Goal: Task Accomplishment & Management: Manage account settings

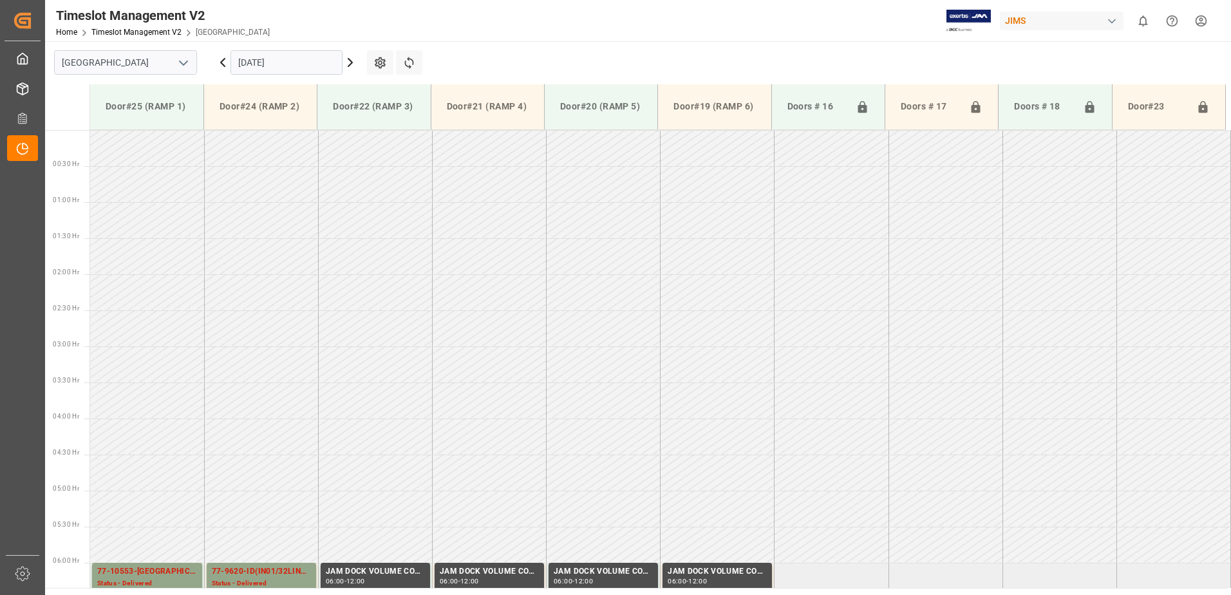
scroll to position [497, 0]
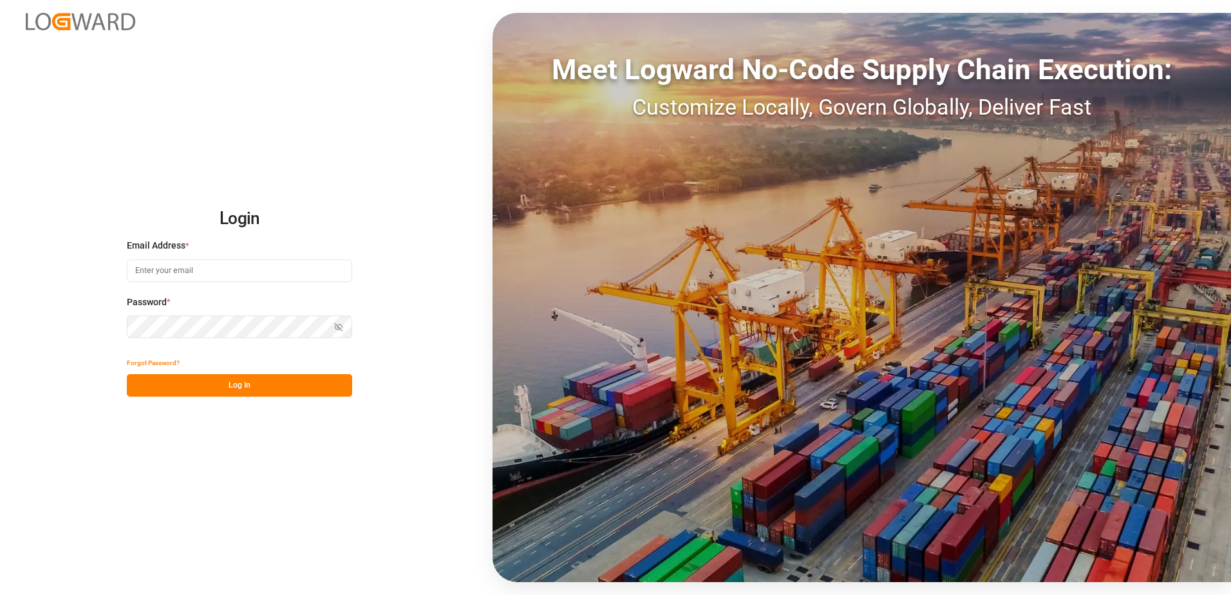
click at [174, 268] on input at bounding box center [239, 270] width 225 height 23
type input "[PERSON_NAME][EMAIL_ADDRESS][DOMAIN_NAME]"
click at [120, 328] on div "Login Email Address * [EMAIL_ADDRESS][DOMAIN_NAME] Password * Show password For…" at bounding box center [615, 297] width 1231 height 595
click at [141, 385] on button "Log In" at bounding box center [239, 385] width 225 height 23
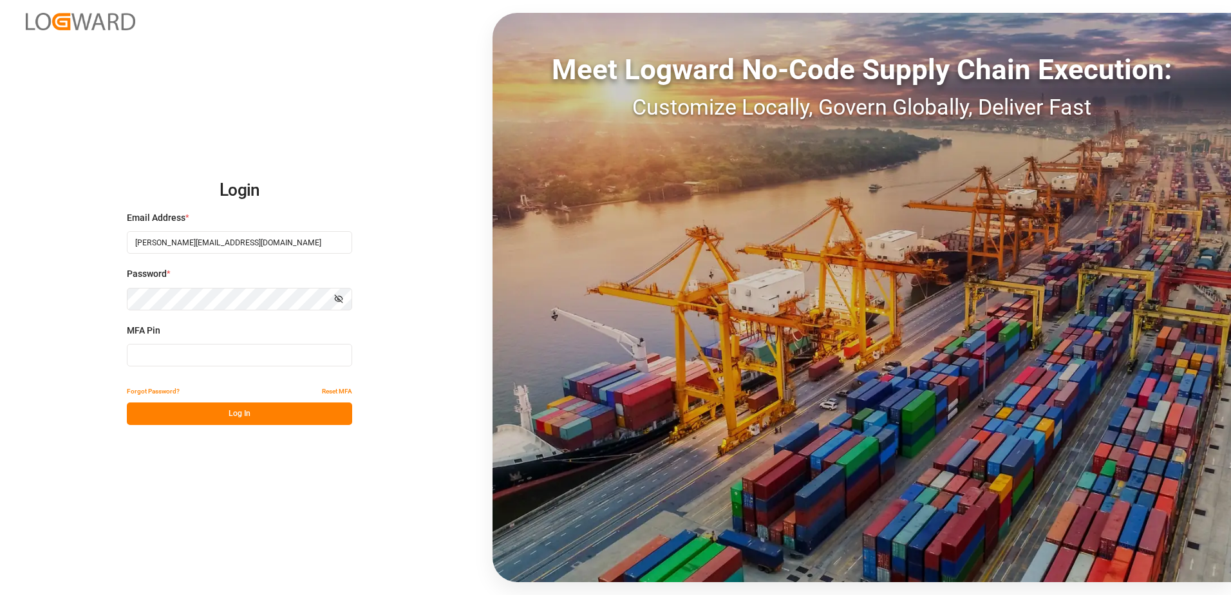
click at [162, 360] on input at bounding box center [239, 355] width 225 height 23
type input "368139"
click at [205, 415] on button "Log In" at bounding box center [239, 413] width 225 height 23
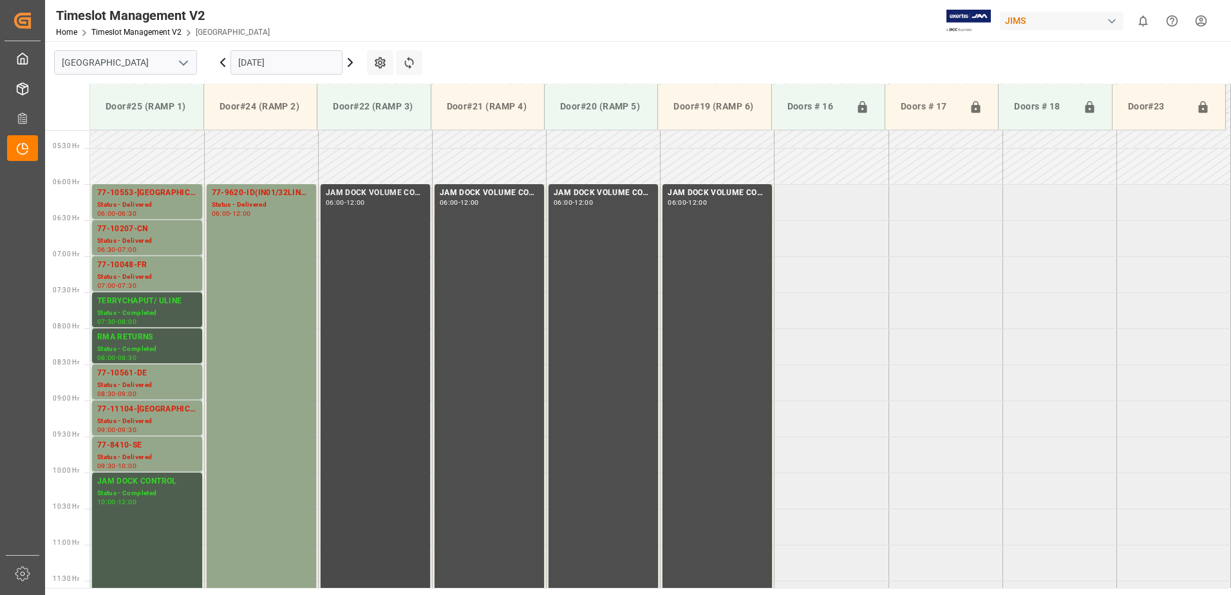
scroll to position [407, 0]
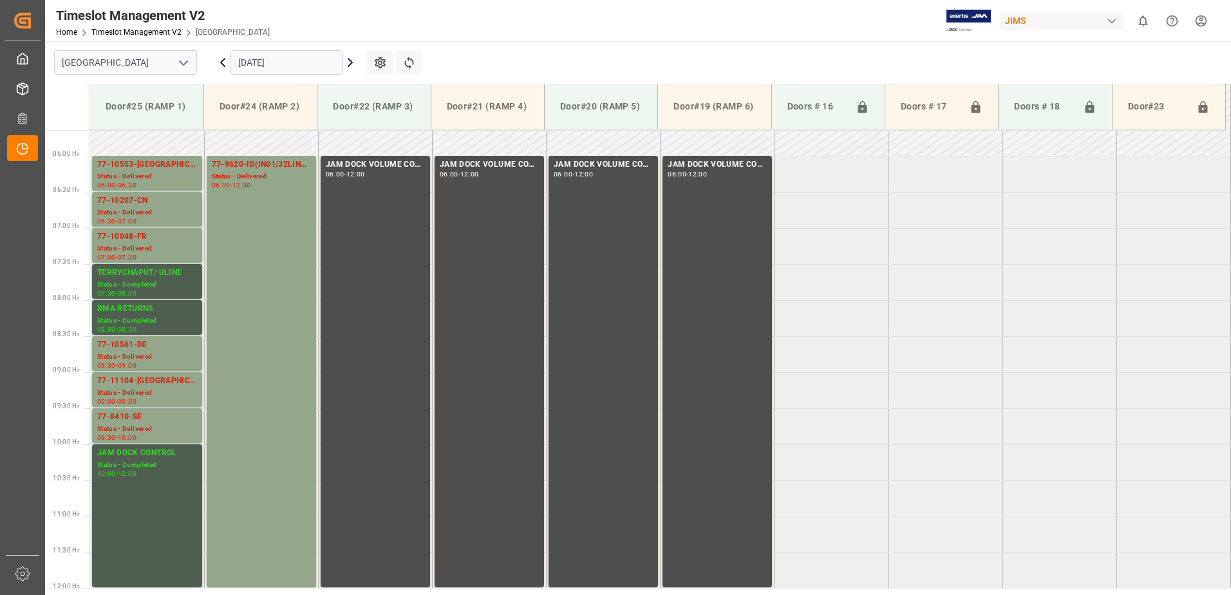
click at [311, 61] on input "[DATE]" at bounding box center [286, 62] width 112 height 24
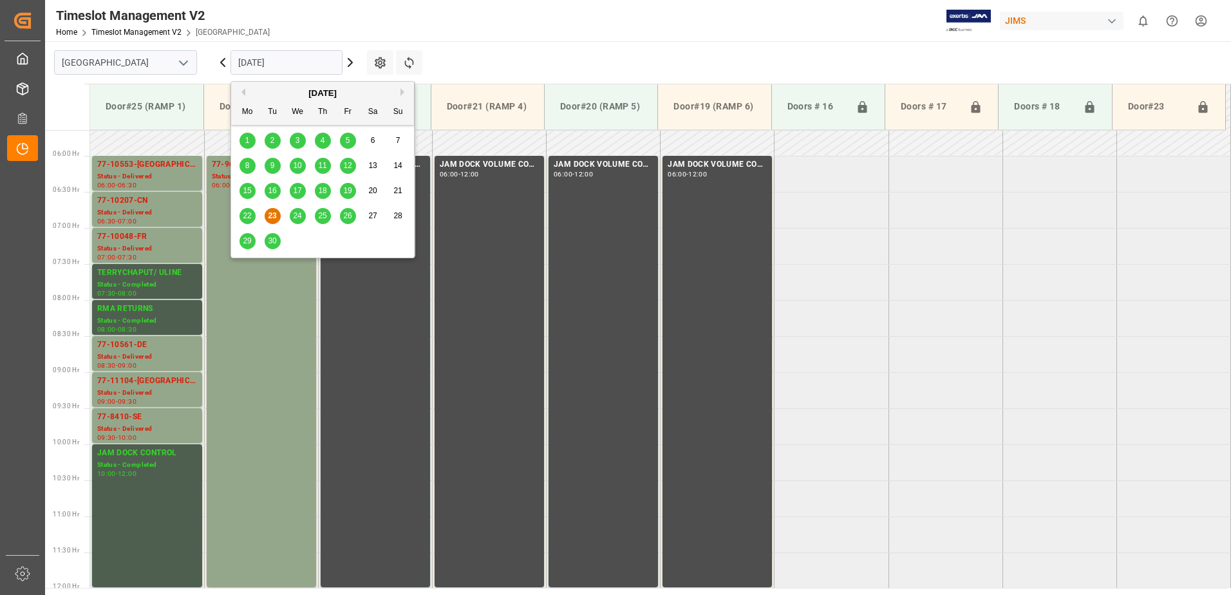
click at [322, 216] on span "25" at bounding box center [322, 215] width 8 height 9
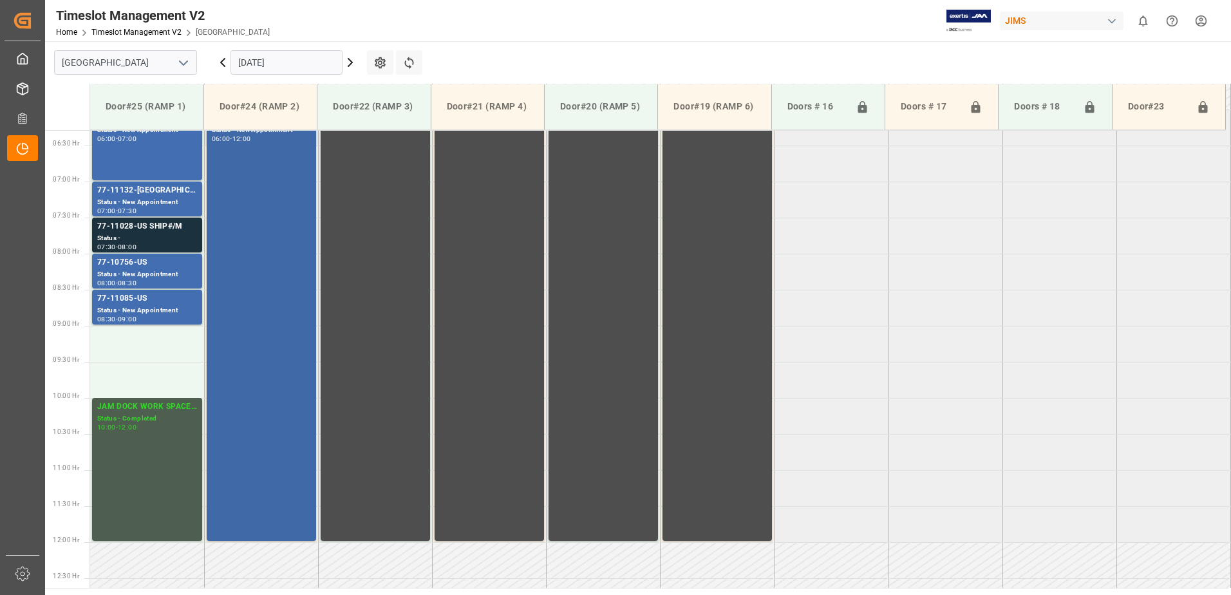
scroll to position [415, 0]
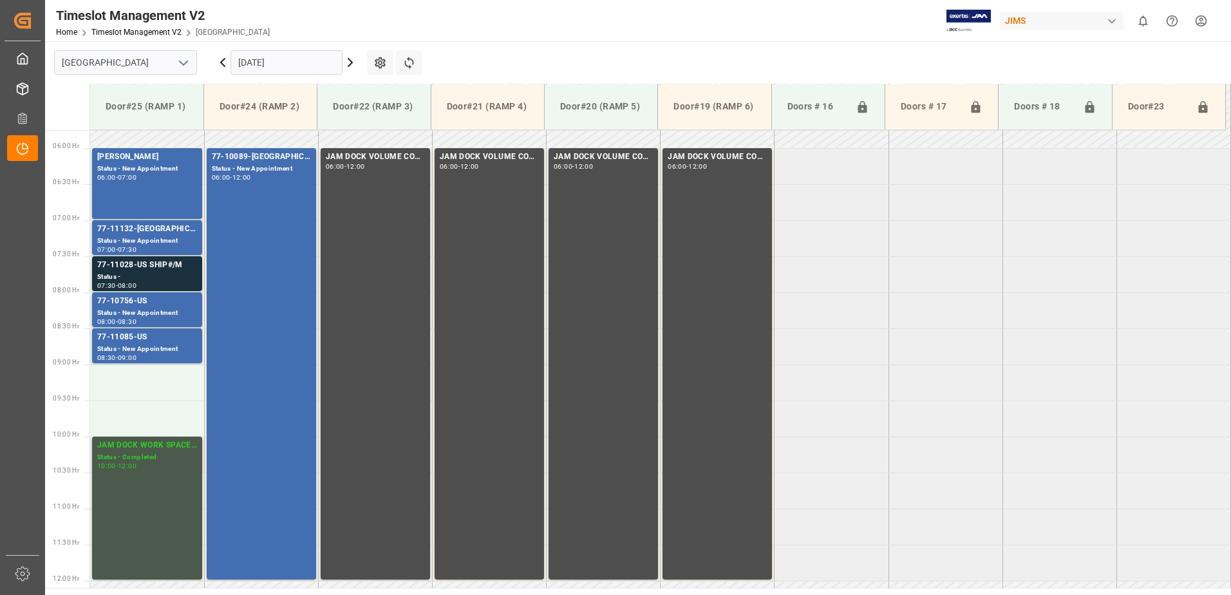
click at [142, 449] on div "JAM DOCK WORK SPACE CONTROL" at bounding box center [147, 445] width 100 height 13
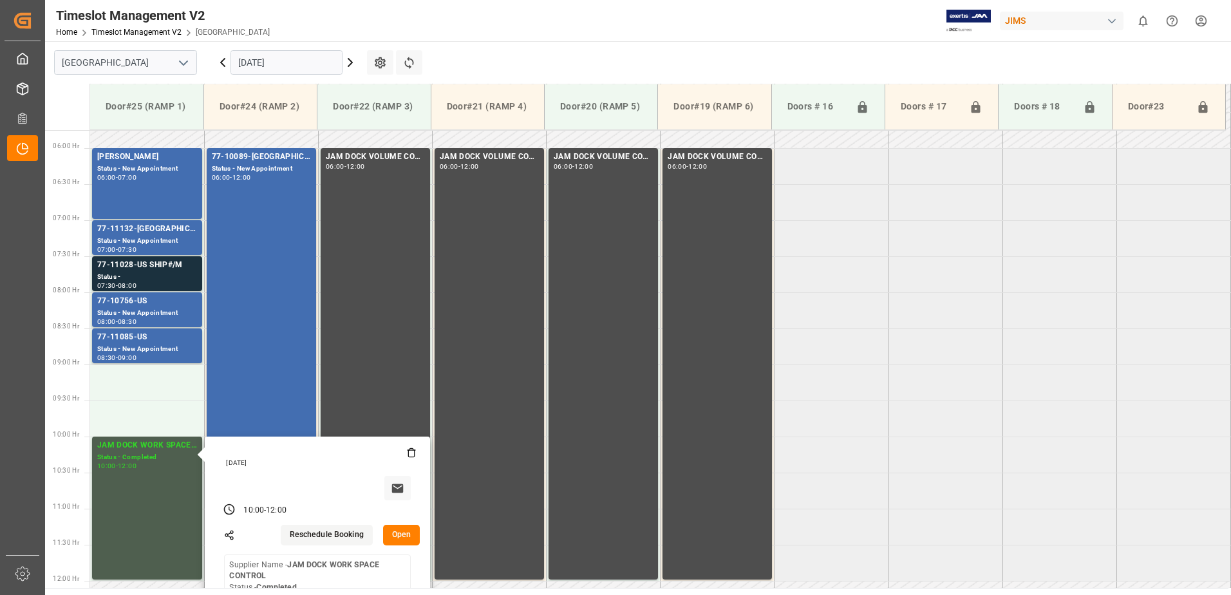
click at [807, 443] on tabel "[PERSON_NAME] Status - New Appointment 06:00 - 07:00 77-10089-GB(IN01/76 lines)…" at bounding box center [660, 581] width 1141 height 1731
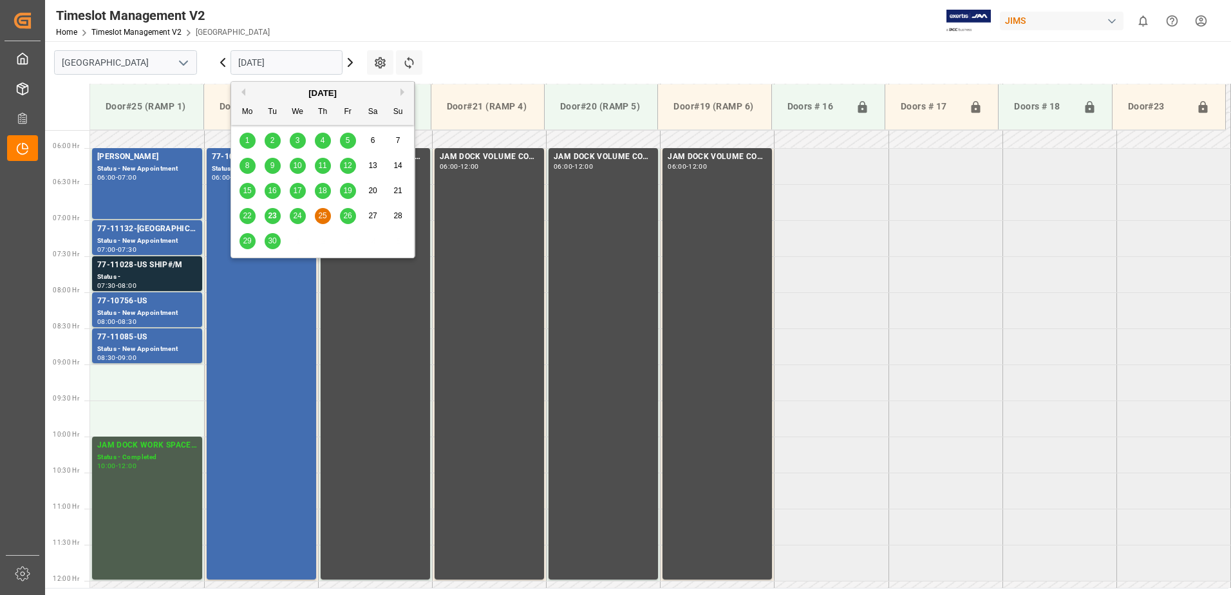
click at [297, 66] on input "[DATE]" at bounding box center [286, 62] width 112 height 24
click at [272, 216] on span "23" at bounding box center [272, 215] width 8 height 9
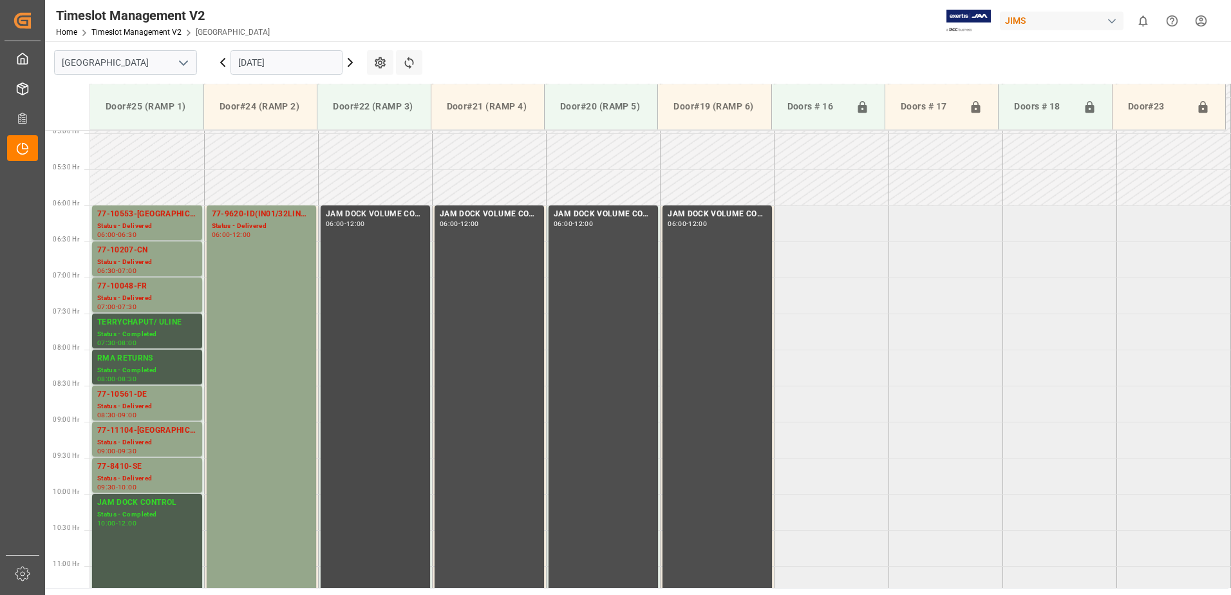
scroll to position [286, 0]
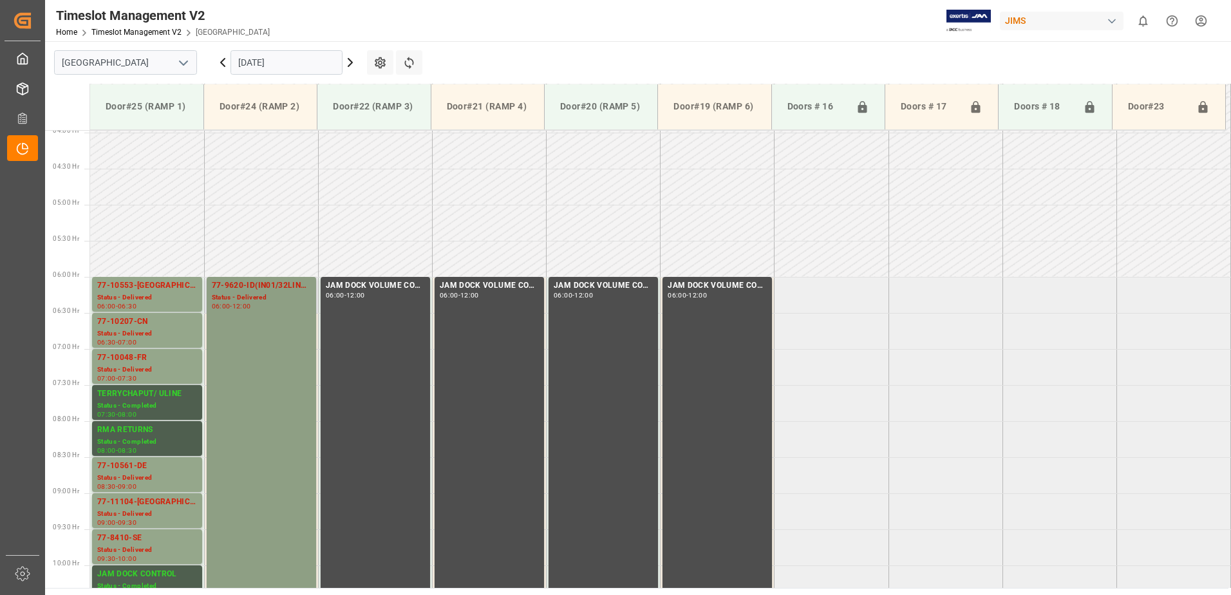
click at [247, 342] on div "77-9620-ID(IN01/32LINES) Status - Delivered 06:00 - 12:00" at bounding box center [261, 492] width 99 height 426
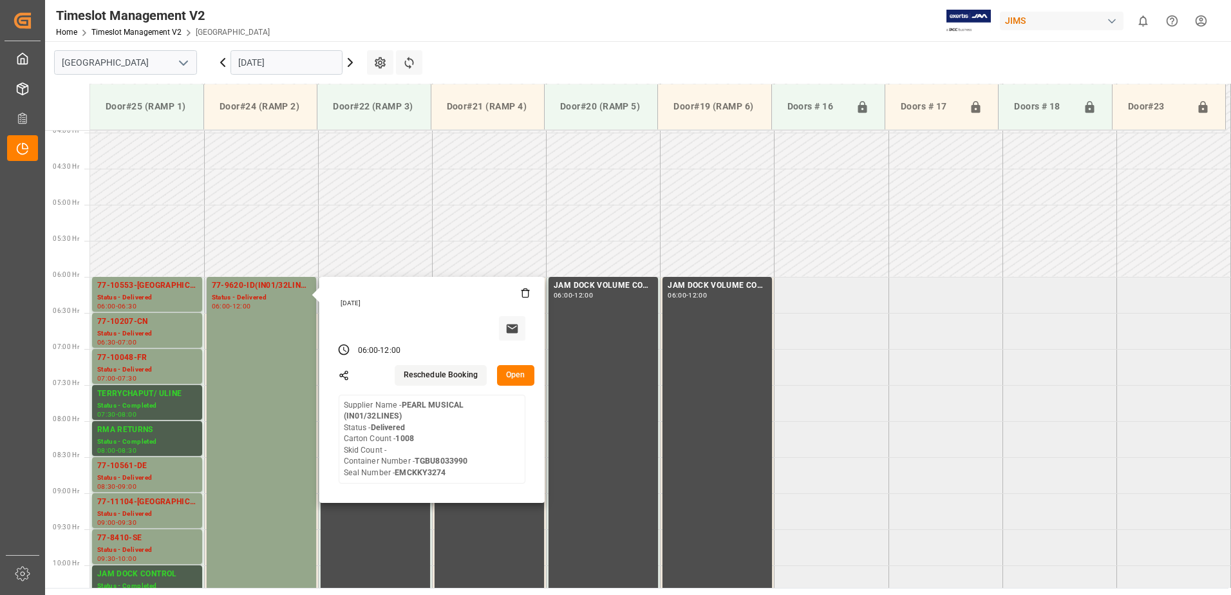
click at [514, 375] on button "Open" at bounding box center [515, 375] width 37 height 21
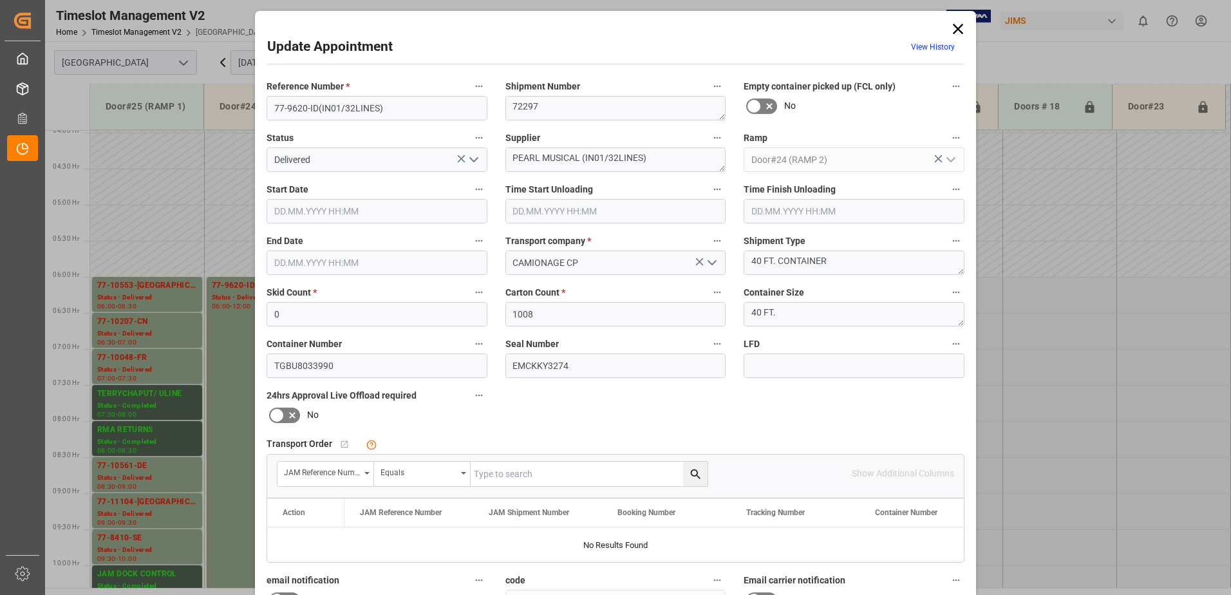
type input "[DATE] 06:00"
type input "[DATE] 06:30"
type input "[DATE] 12:00"
type input "[DATE] 20:04"
click at [583, 212] on input "[DATE] 06:30" at bounding box center [615, 211] width 221 height 24
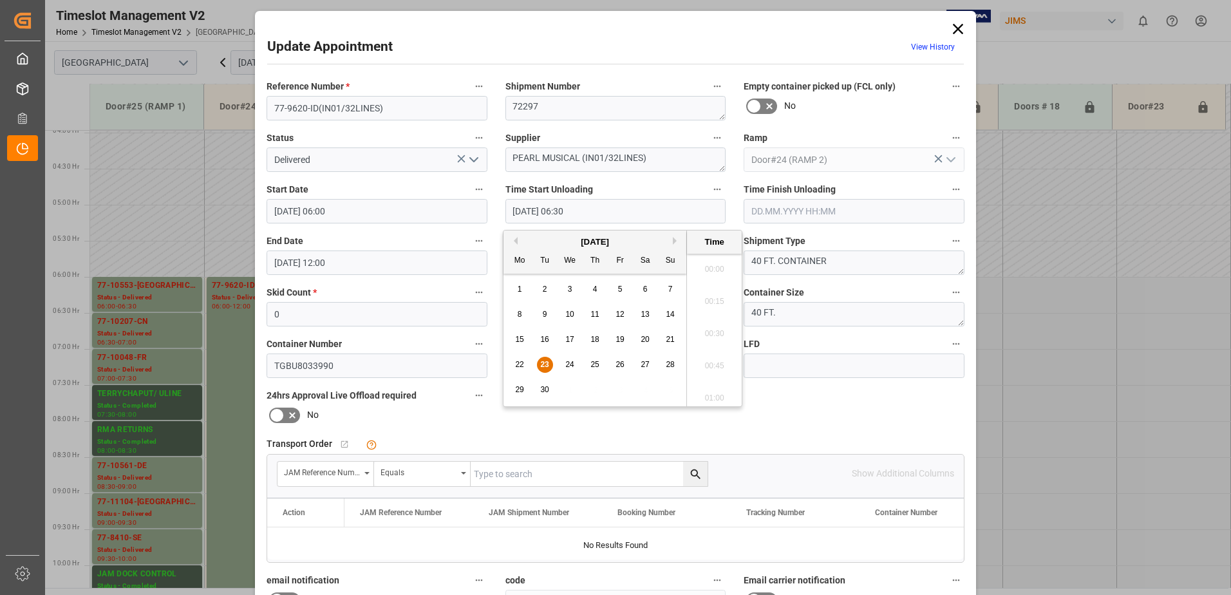
scroll to position [777, 0]
click at [545, 364] on span "23" at bounding box center [544, 364] width 8 height 9
click at [714, 393] on li "07:00" at bounding box center [714, 394] width 55 height 32
type input "[DATE] 07:00"
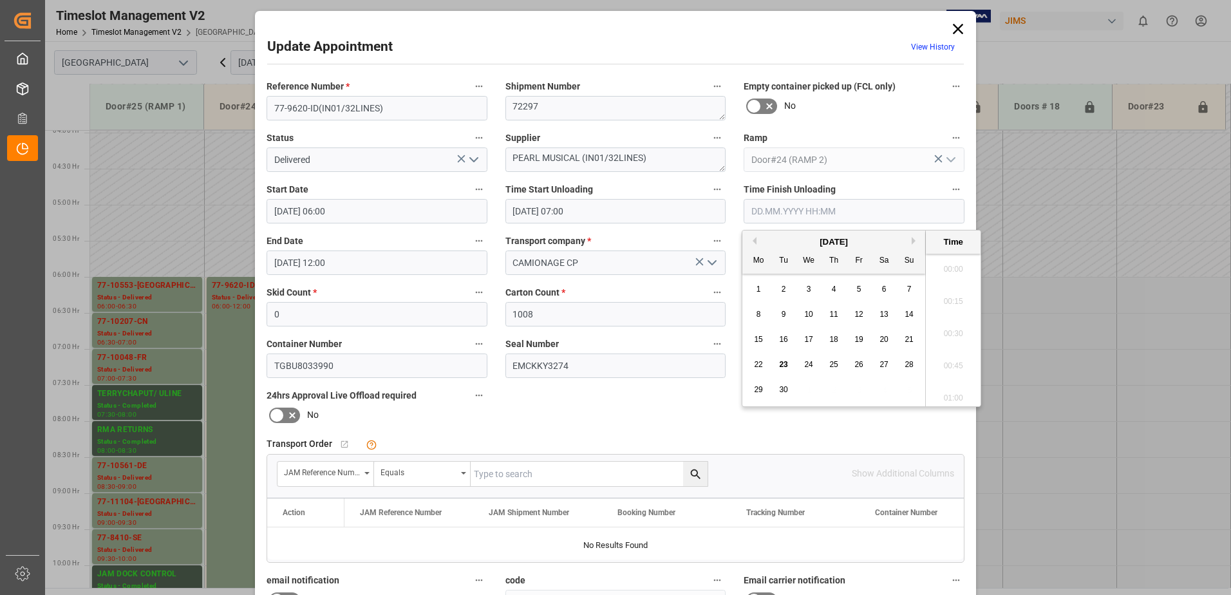
click at [810, 210] on input "text" at bounding box center [853, 211] width 221 height 24
click at [784, 365] on span "23" at bounding box center [783, 364] width 8 height 9
click at [947, 266] on li "12:00" at bounding box center [953, 265] width 55 height 32
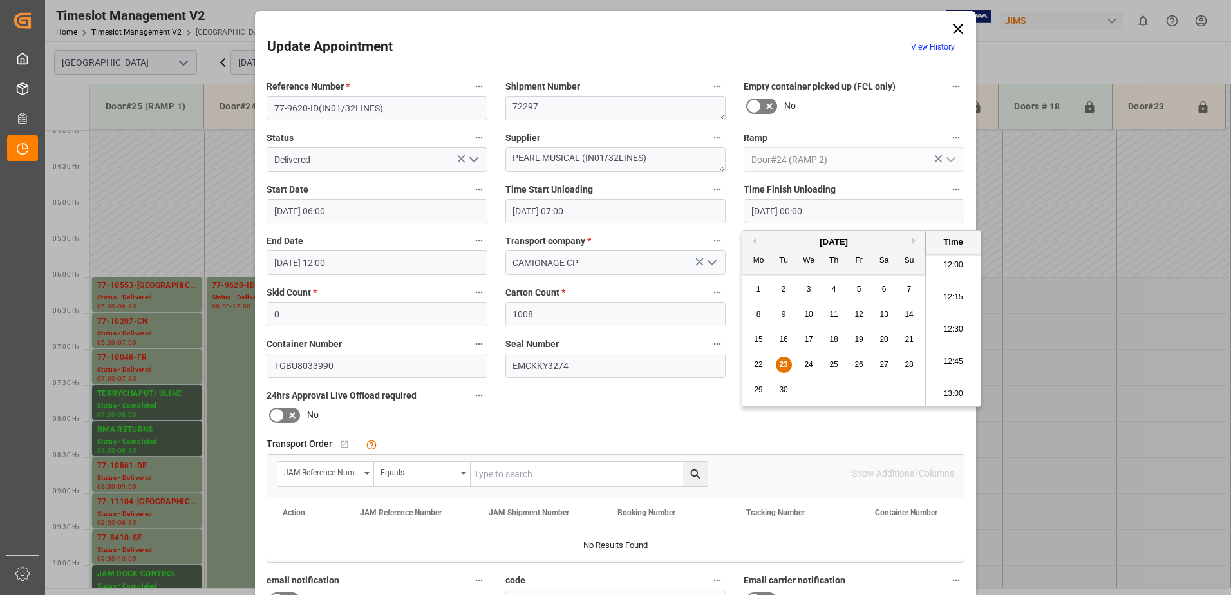
type input "[DATE] 12:00"
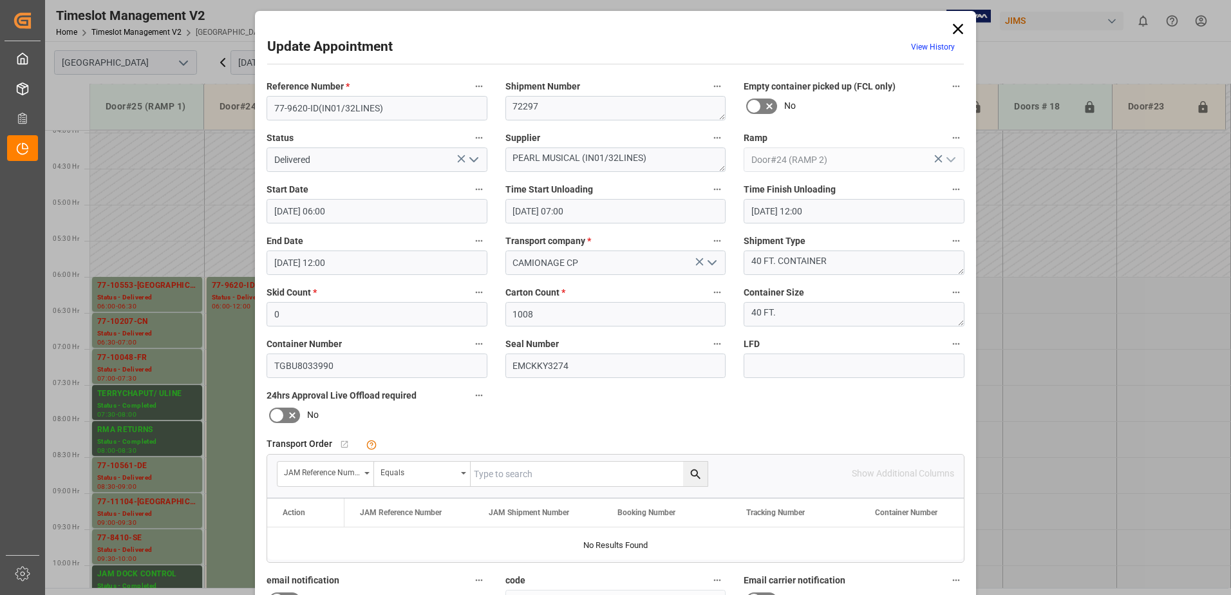
click at [472, 160] on icon "open menu" at bounding box center [473, 159] width 15 height 15
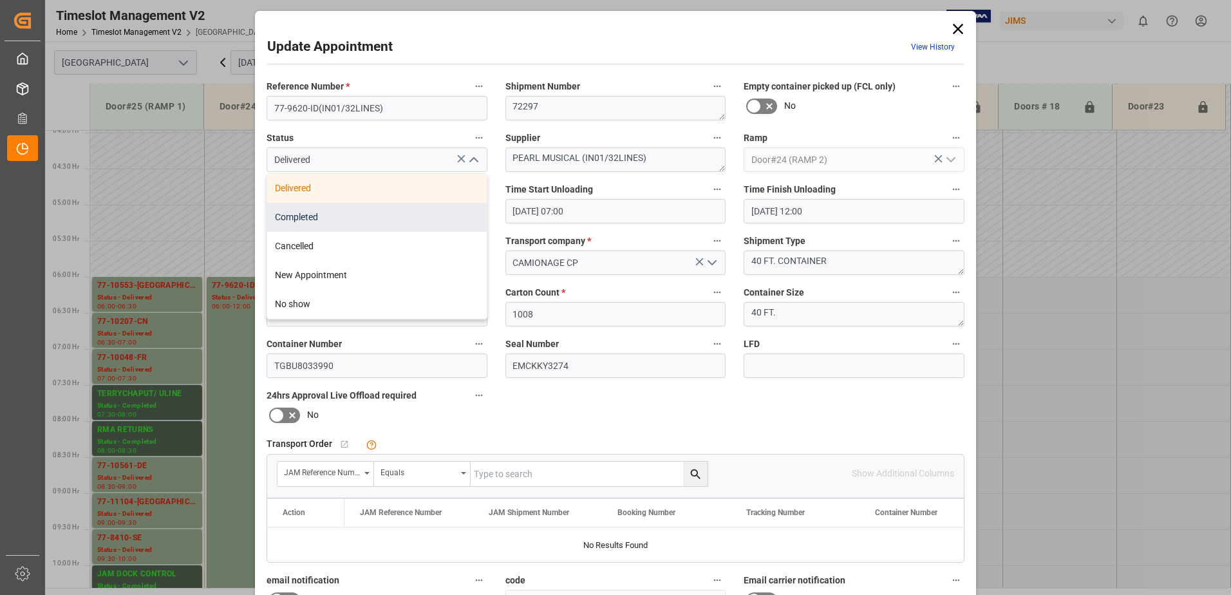
click at [415, 216] on div "Completed" at bounding box center [376, 217] width 219 height 29
type input "Completed"
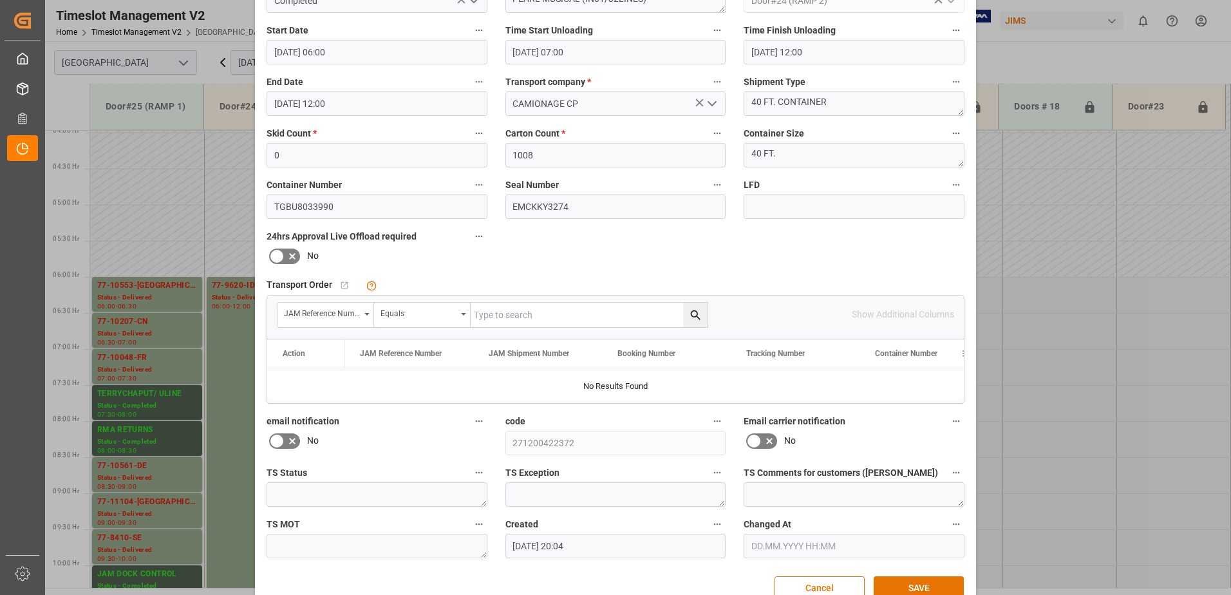
scroll to position [188, 0]
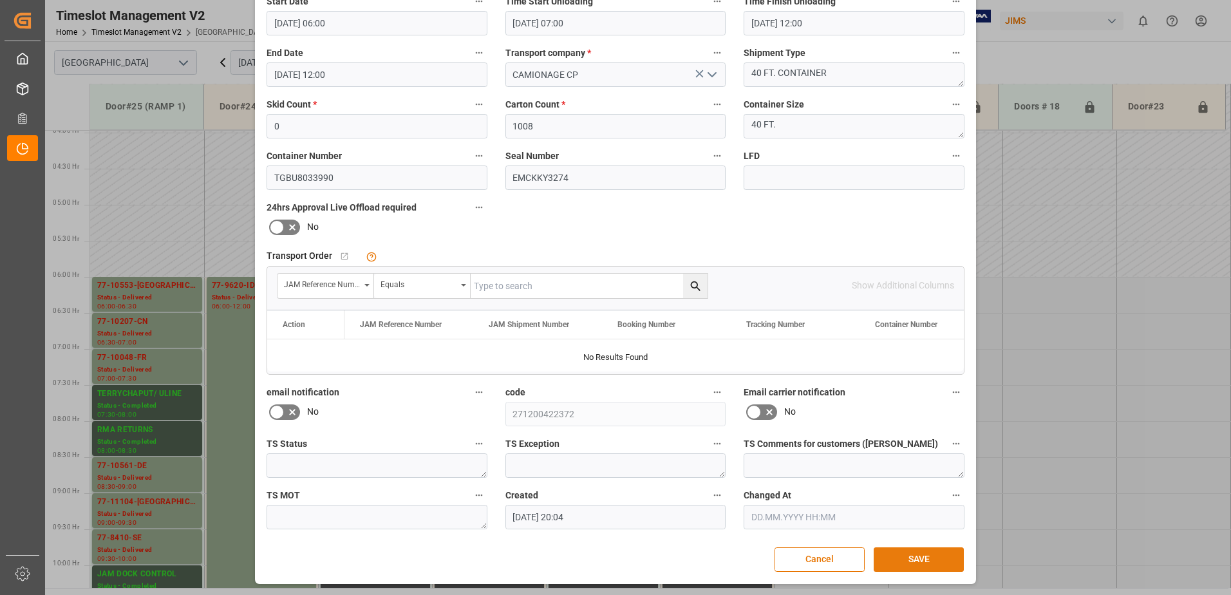
click at [906, 559] on button "SAVE" at bounding box center [918, 559] width 90 height 24
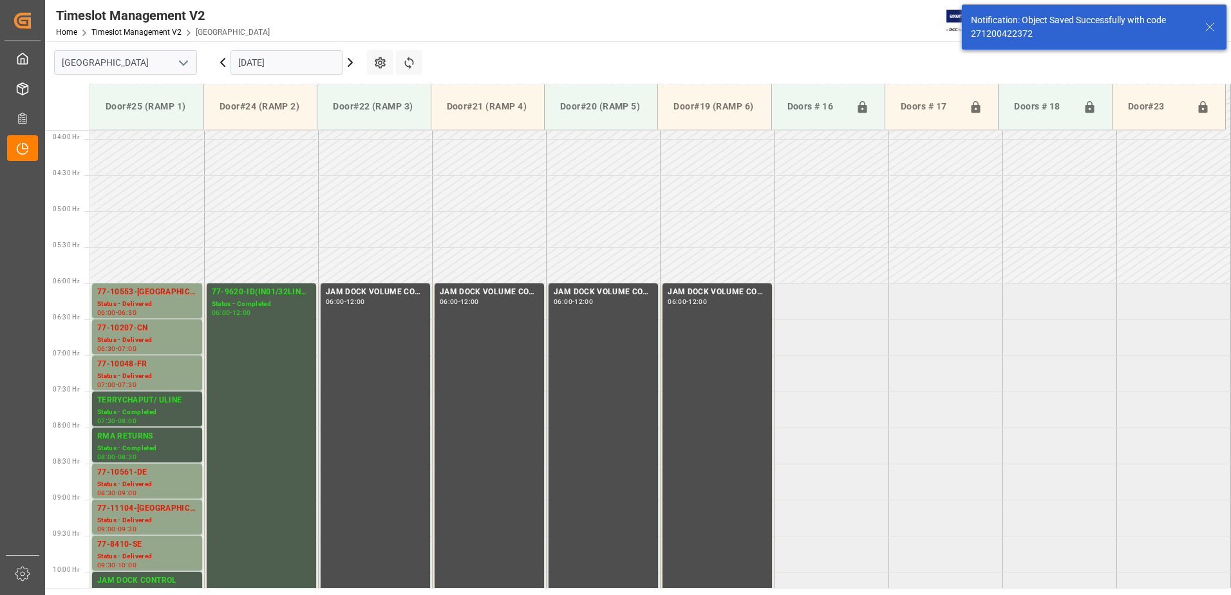
scroll to position [353, 0]
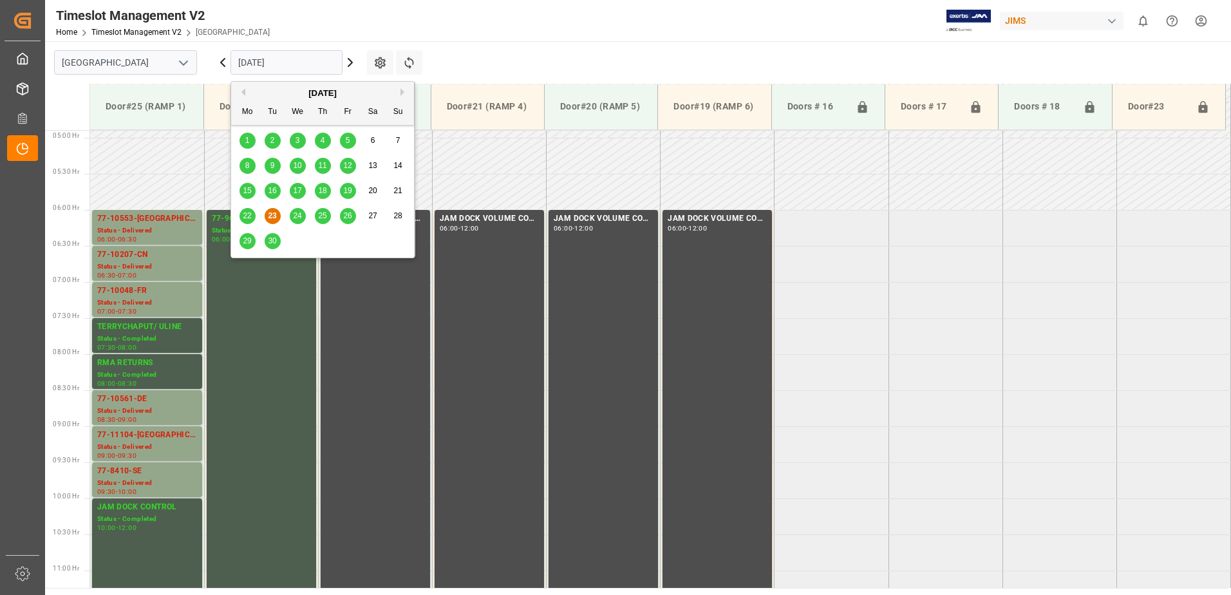
click at [302, 64] on input "[DATE]" at bounding box center [286, 62] width 112 height 24
click at [299, 216] on span "24" at bounding box center [297, 215] width 8 height 9
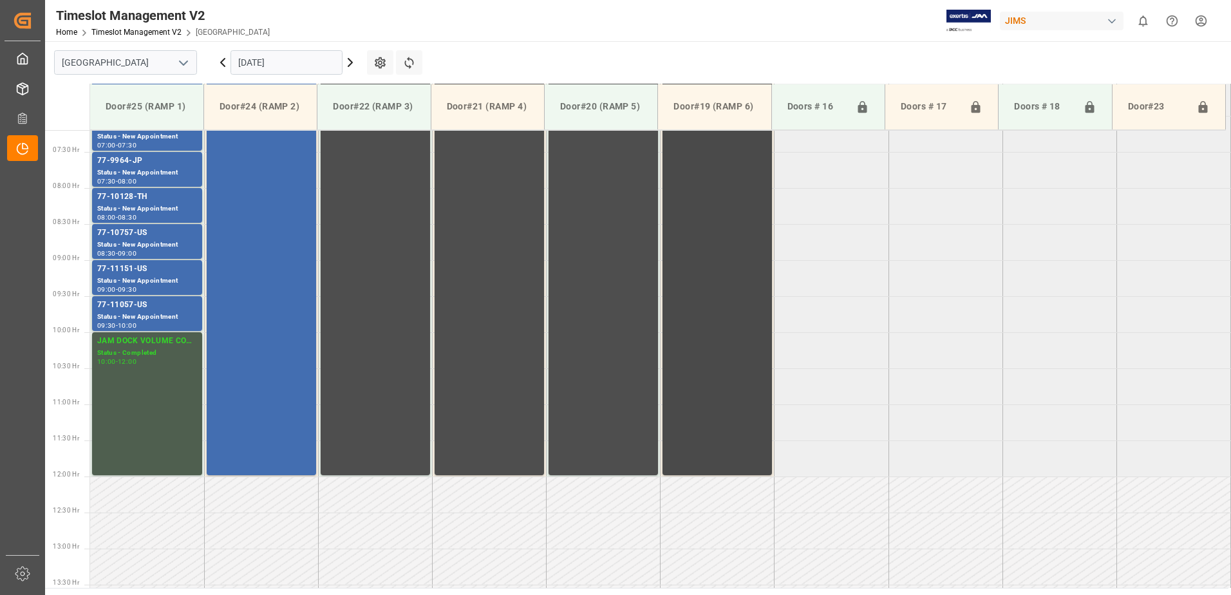
scroll to position [415, 0]
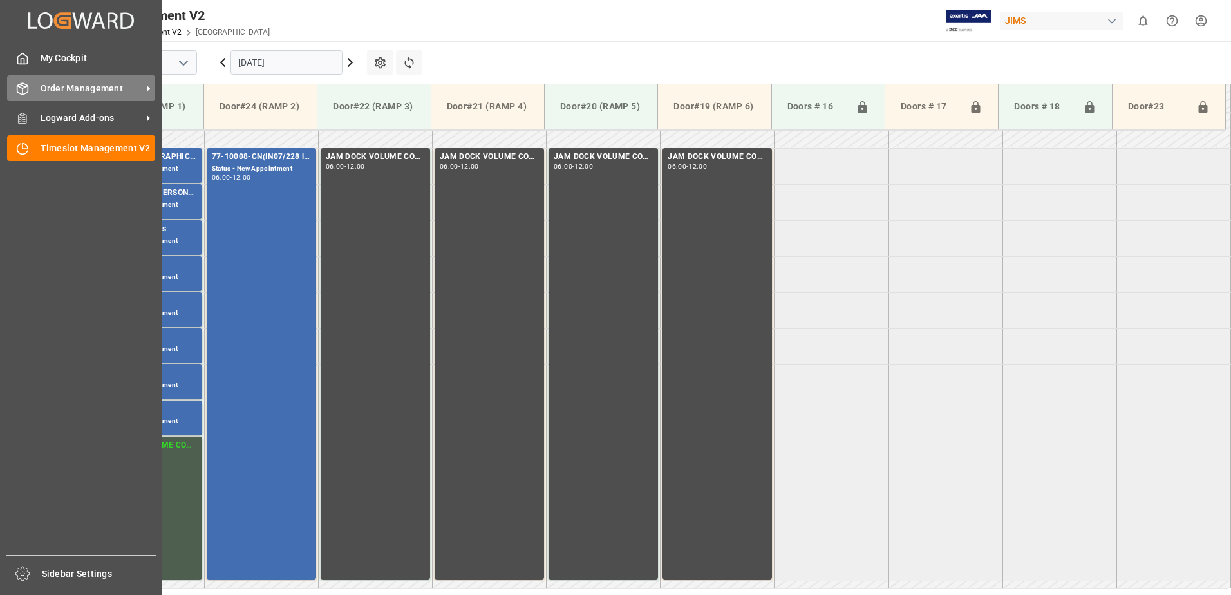
click at [57, 93] on span "Order Management" at bounding box center [92, 89] width 102 height 14
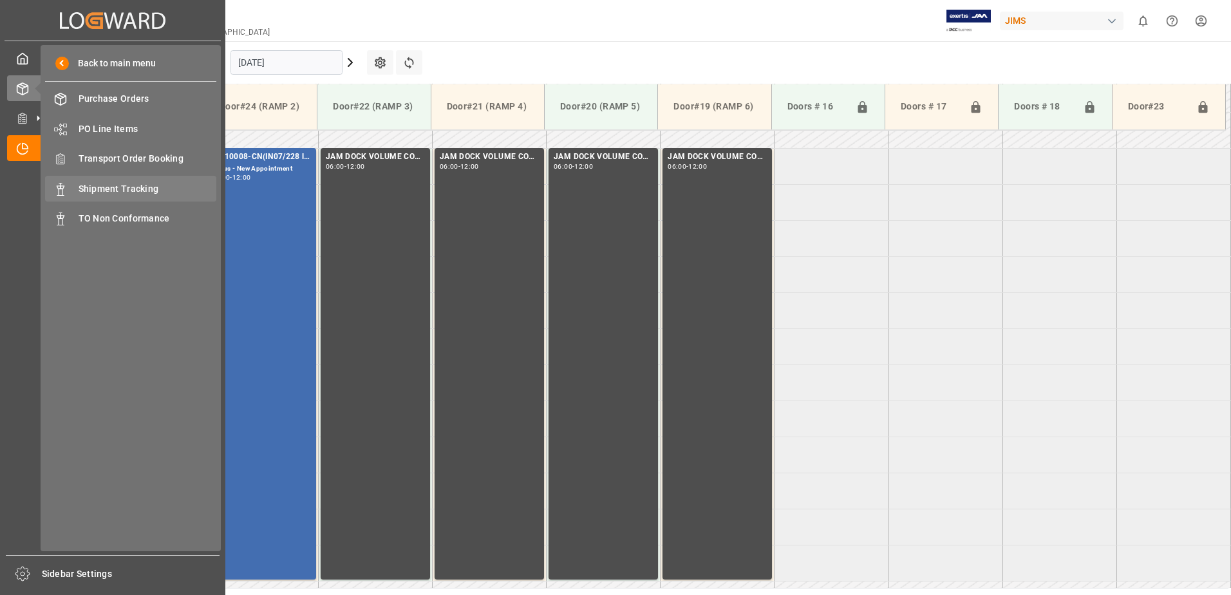
click at [112, 188] on span "Shipment Tracking" at bounding box center [148, 189] width 138 height 14
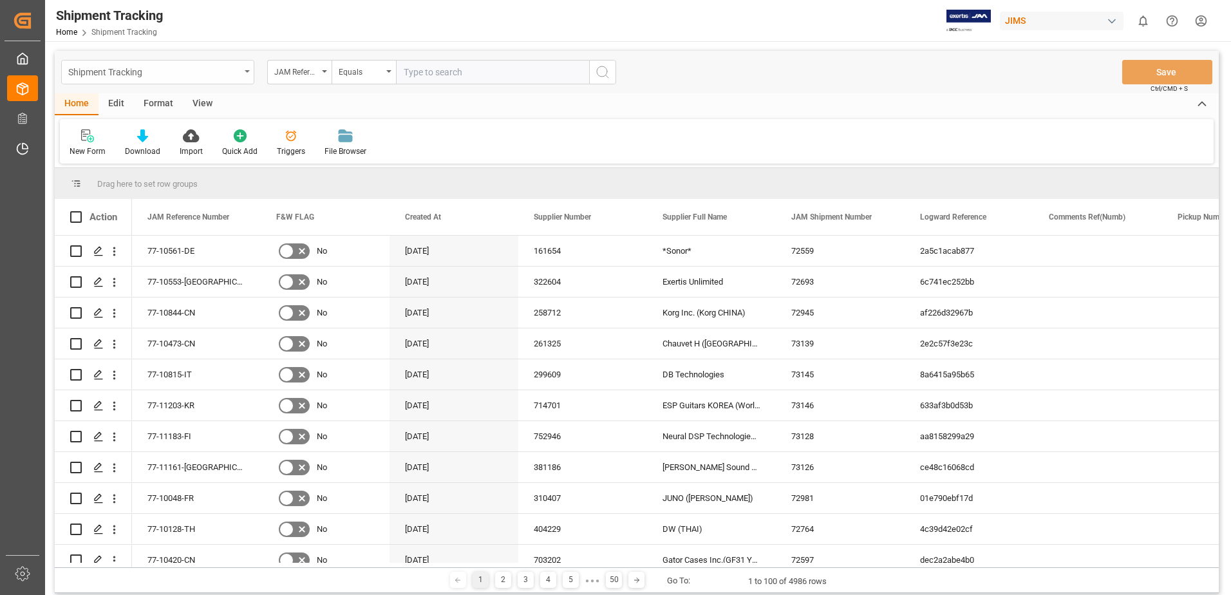
click at [248, 71] on icon "open menu" at bounding box center [247, 71] width 5 height 3
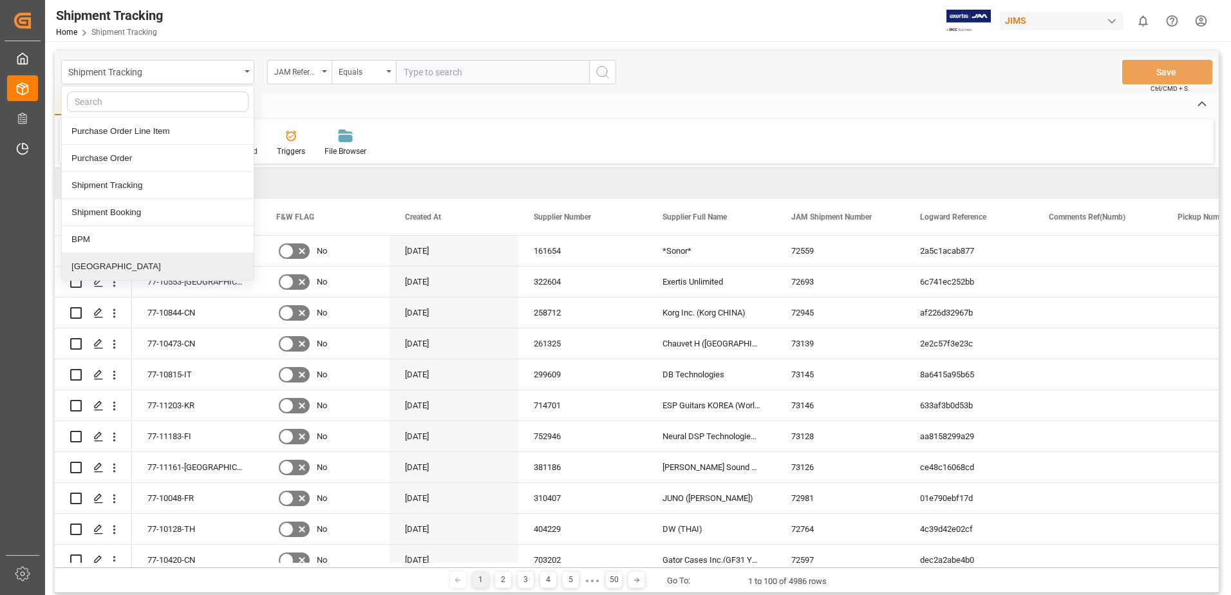
click at [85, 265] on div "[GEOGRAPHIC_DATA]" at bounding box center [158, 266] width 192 height 27
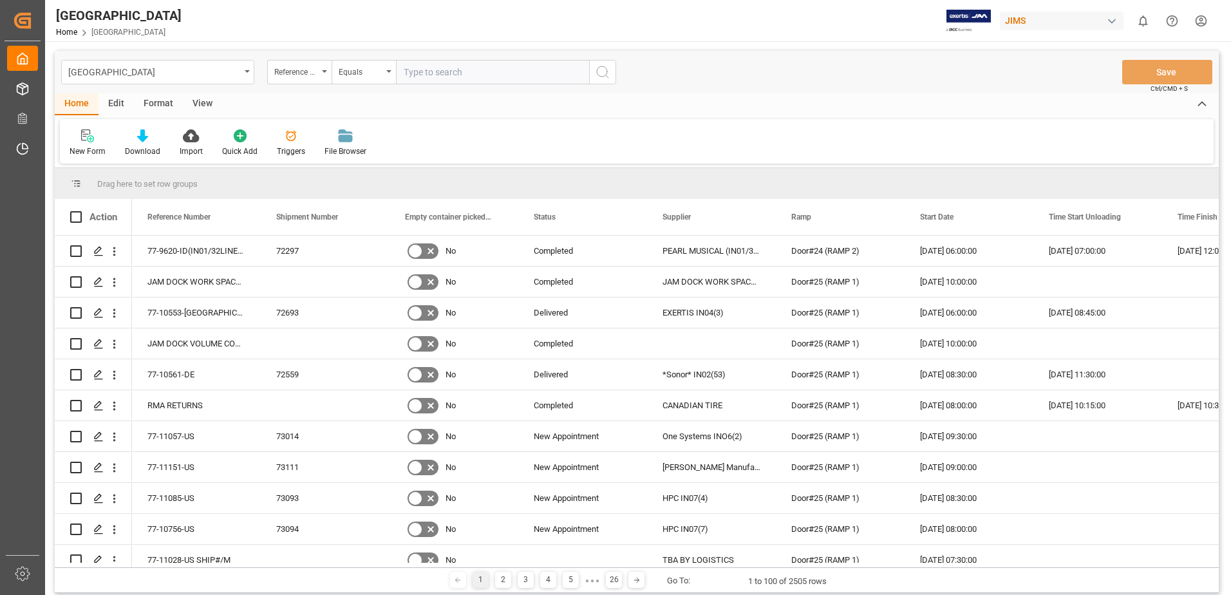
click at [204, 102] on div "View" at bounding box center [202, 104] width 39 height 22
click at [82, 149] on div "Default" at bounding box center [82, 151] width 25 height 12
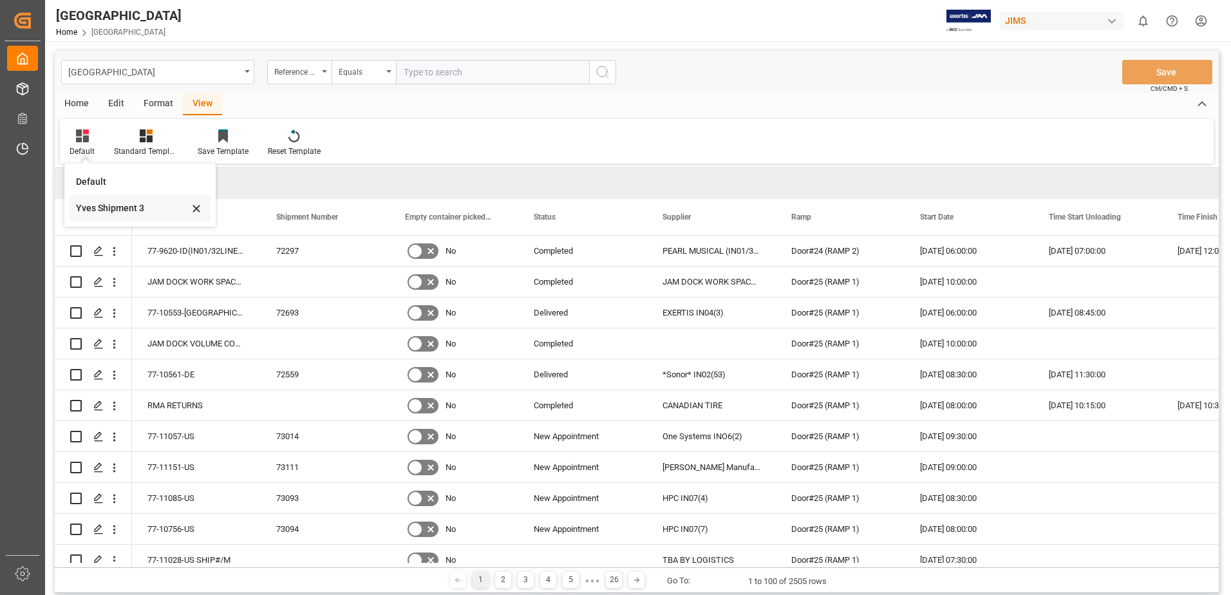
click at [100, 210] on div "Yves Shipment 3" at bounding box center [132, 208] width 113 height 14
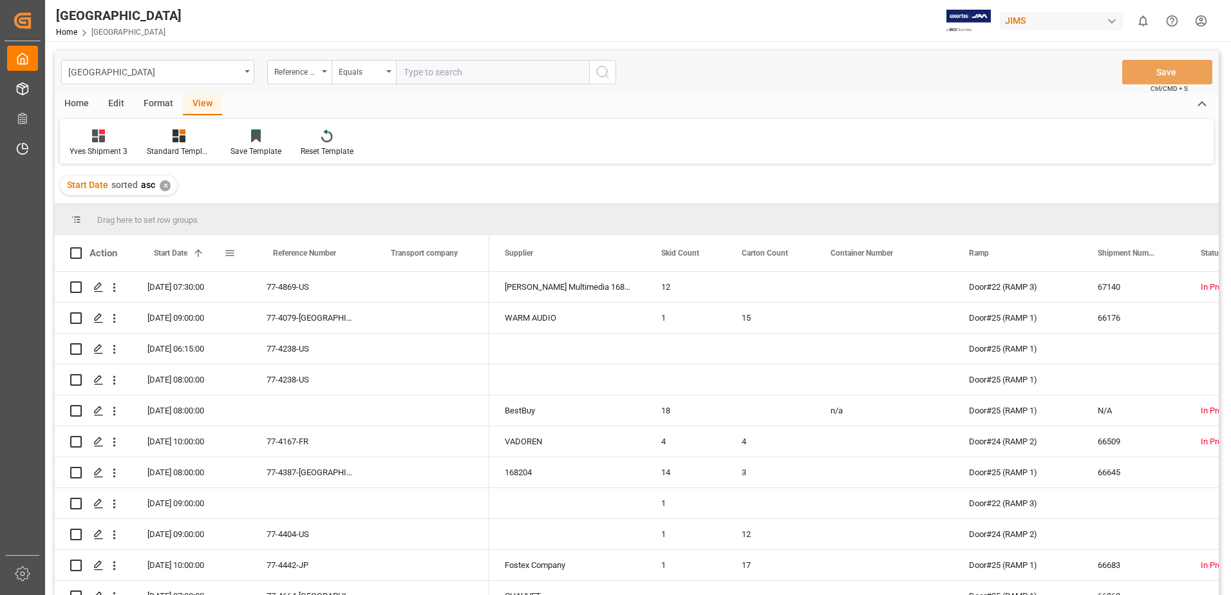
click at [228, 253] on span at bounding box center [230, 253] width 12 height 12
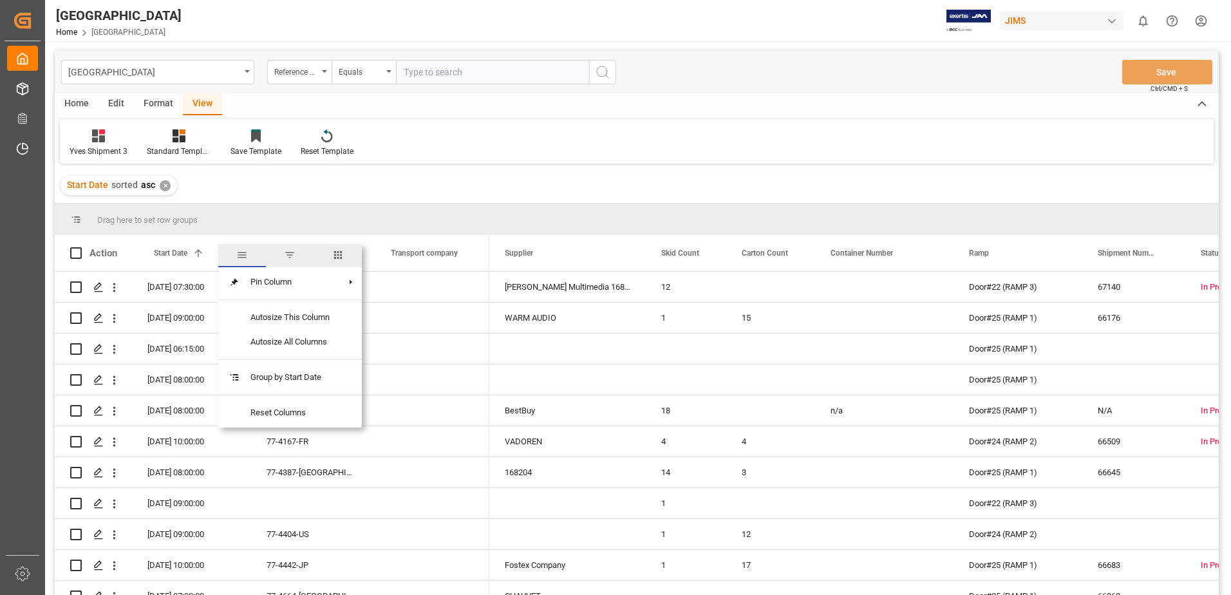
click at [290, 256] on span "filter" at bounding box center [290, 255] width 12 height 12
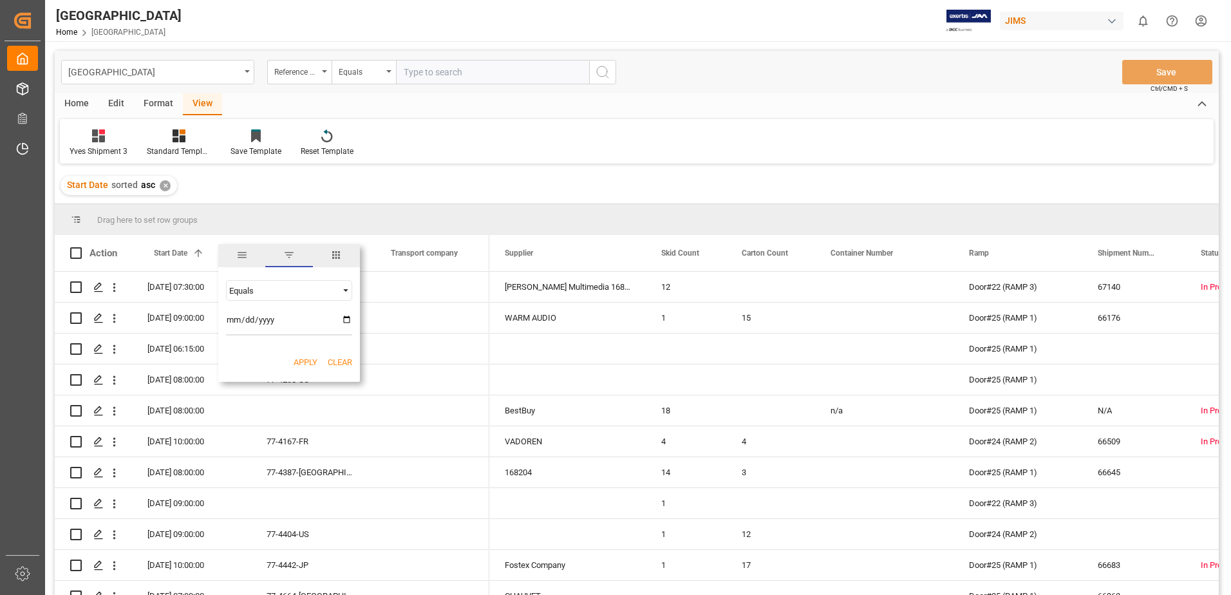
click at [348, 319] on input "date" at bounding box center [289, 323] width 126 height 26
type input "[DATE]"
click at [303, 362] on button "Apply" at bounding box center [306, 362] width 24 height 13
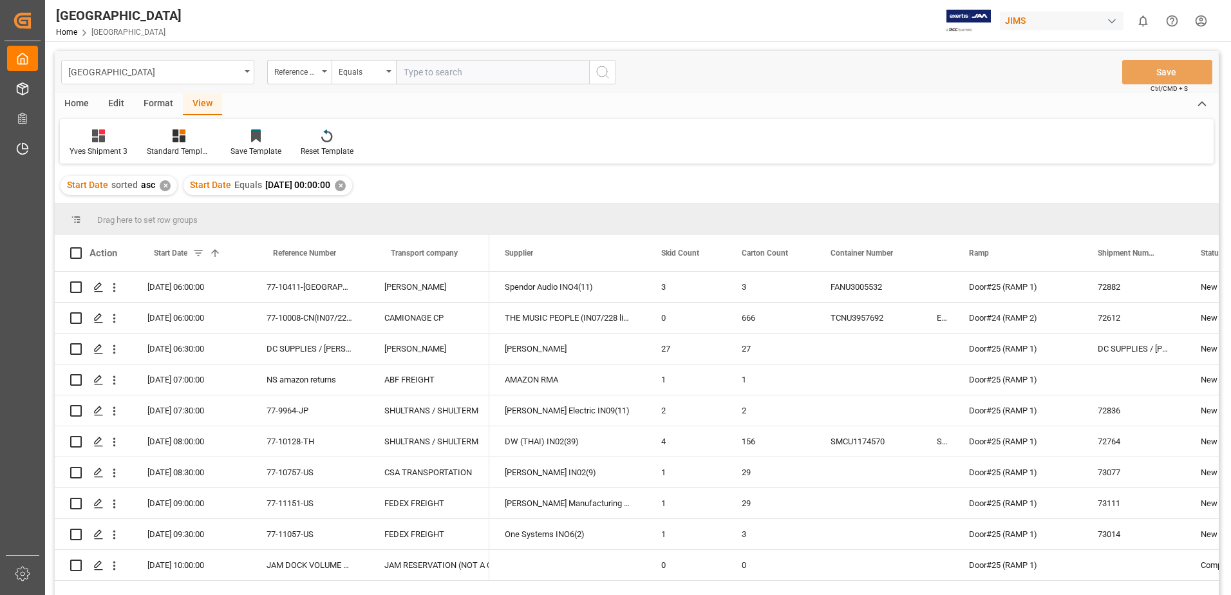
scroll to position [64, 0]
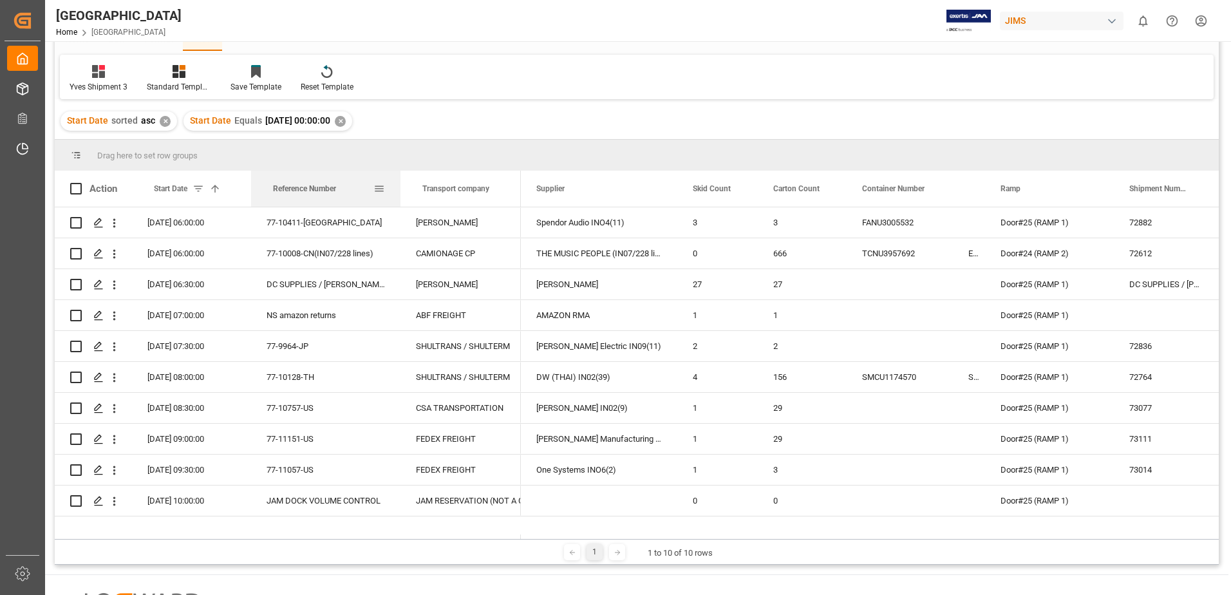
drag, startPoint x: 367, startPoint y: 191, endPoint x: 398, endPoint y: 192, distance: 31.6
click at [398, 192] on div at bounding box center [400, 189] width 5 height 36
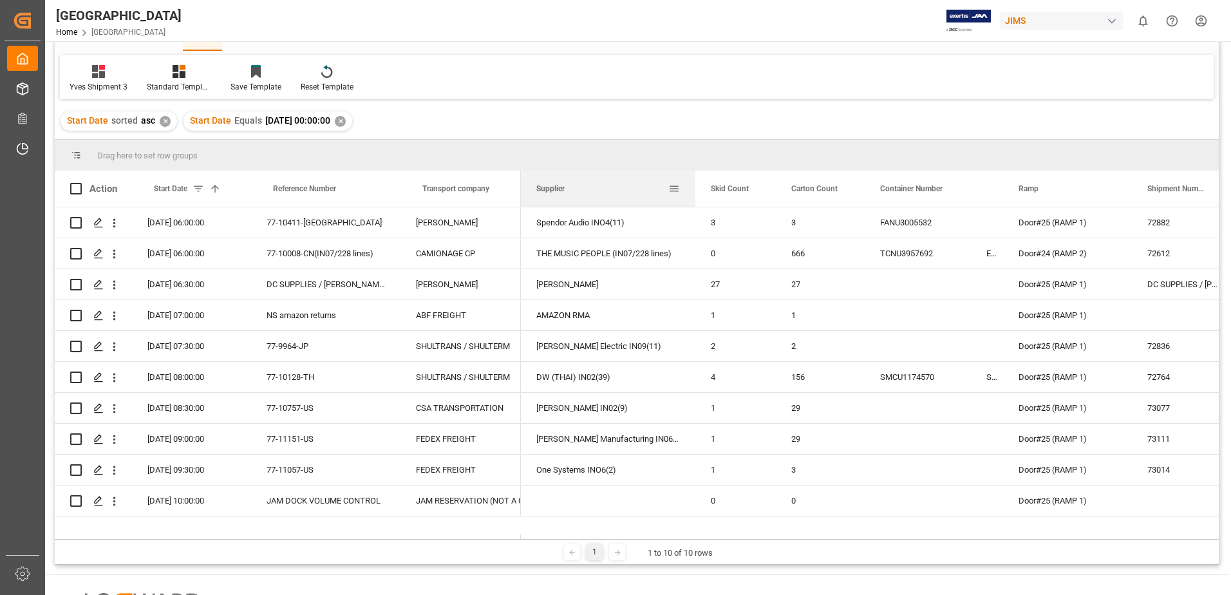
drag, startPoint x: 676, startPoint y: 189, endPoint x: 695, endPoint y: 187, distance: 18.1
click at [695, 187] on div at bounding box center [695, 189] width 5 height 36
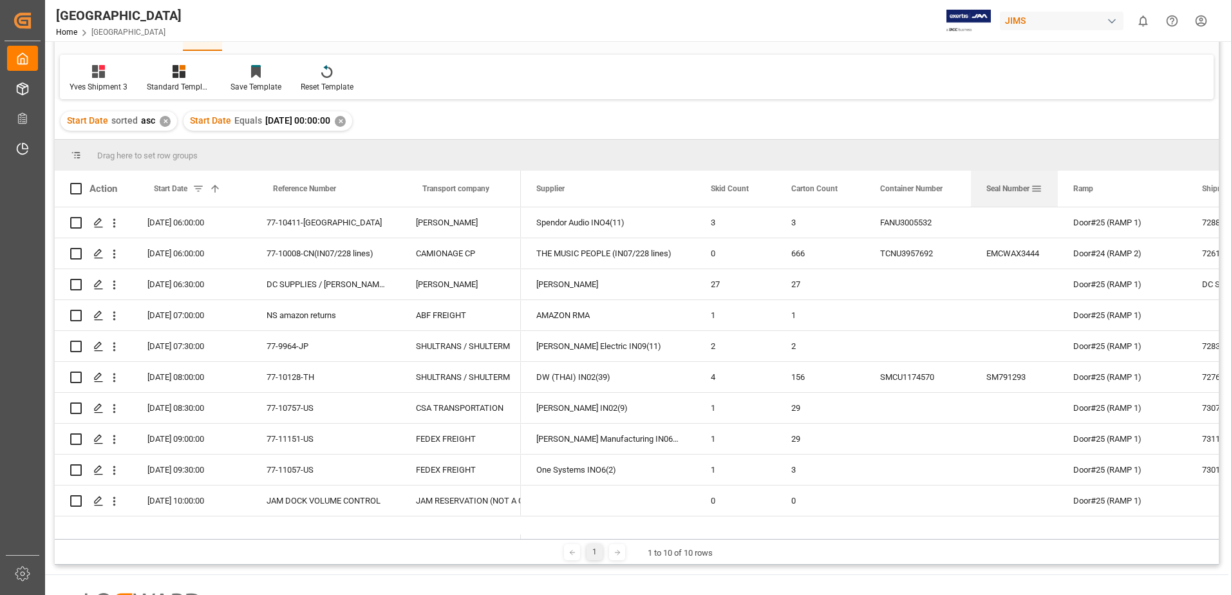
drag, startPoint x: 1002, startPoint y: 187, endPoint x: 1057, endPoint y: 192, distance: 55.0
click at [1057, 192] on div at bounding box center [1057, 189] width 5 height 36
click at [1060, 188] on div at bounding box center [1060, 189] width 5 height 36
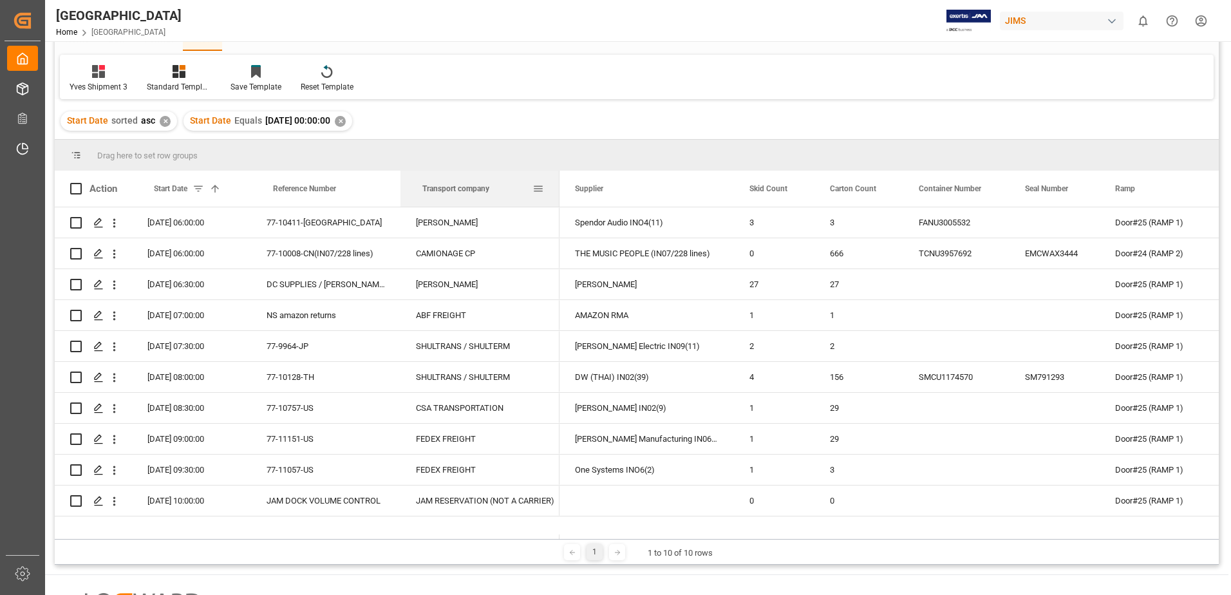
drag, startPoint x: 518, startPoint y: 189, endPoint x: 557, endPoint y: 203, distance: 41.1
click at [557, 203] on div at bounding box center [559, 189] width 5 height 36
click at [76, 189] on span at bounding box center [76, 189] width 12 height 12
click at [80, 183] on input "checkbox" at bounding box center [80, 183] width 0 height 0
checkbox input "true"
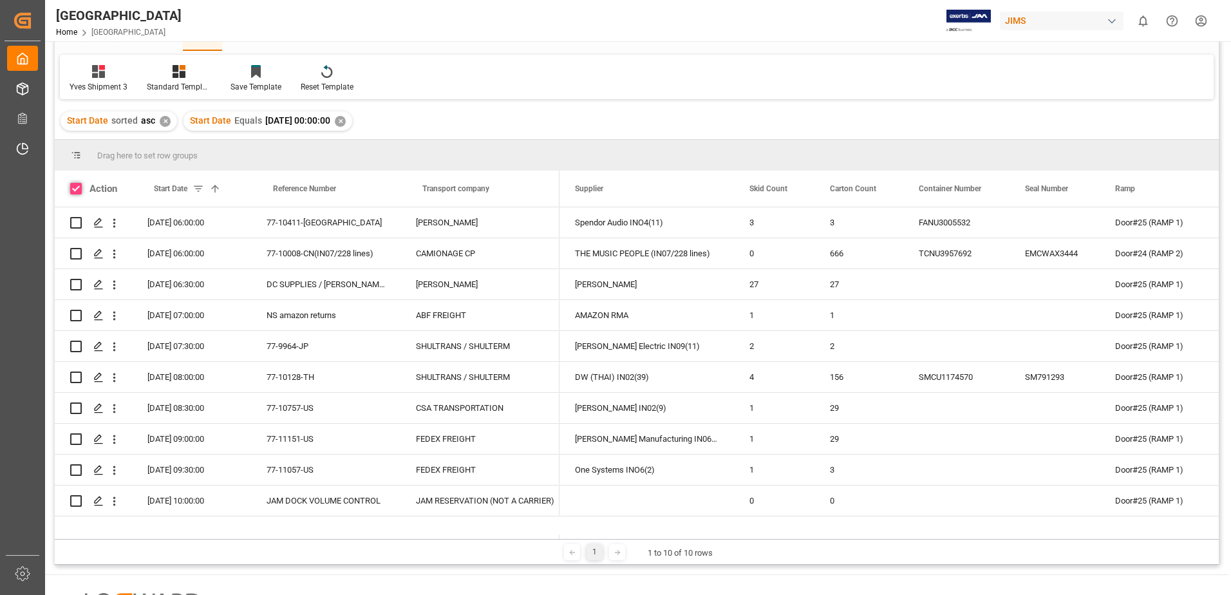
checkbox input "true"
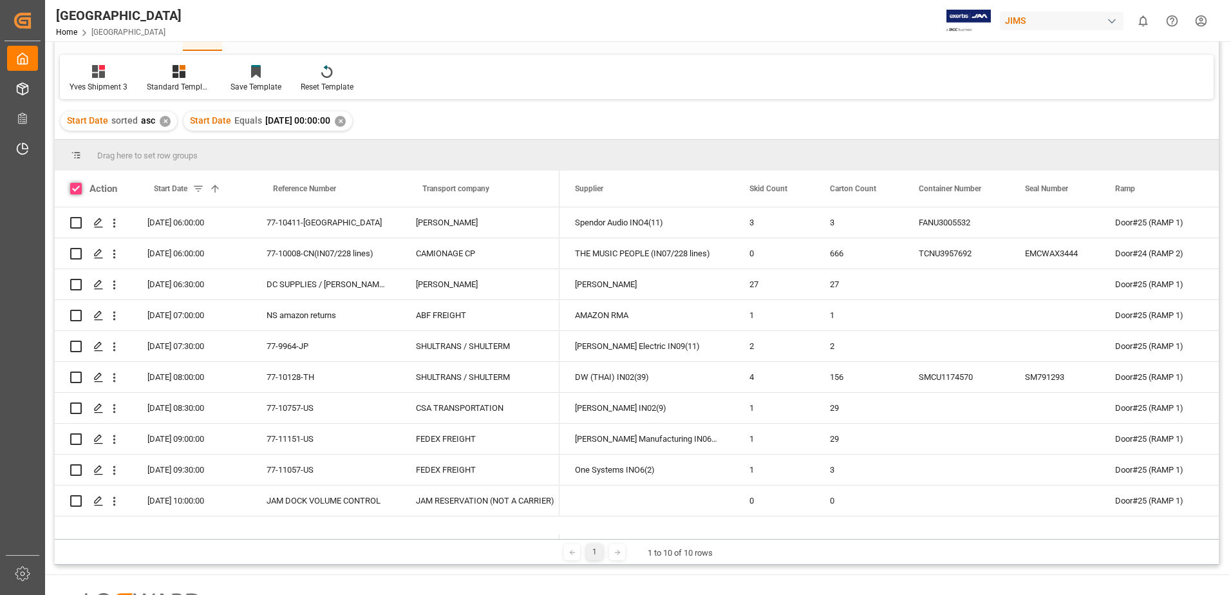
checkbox input "true"
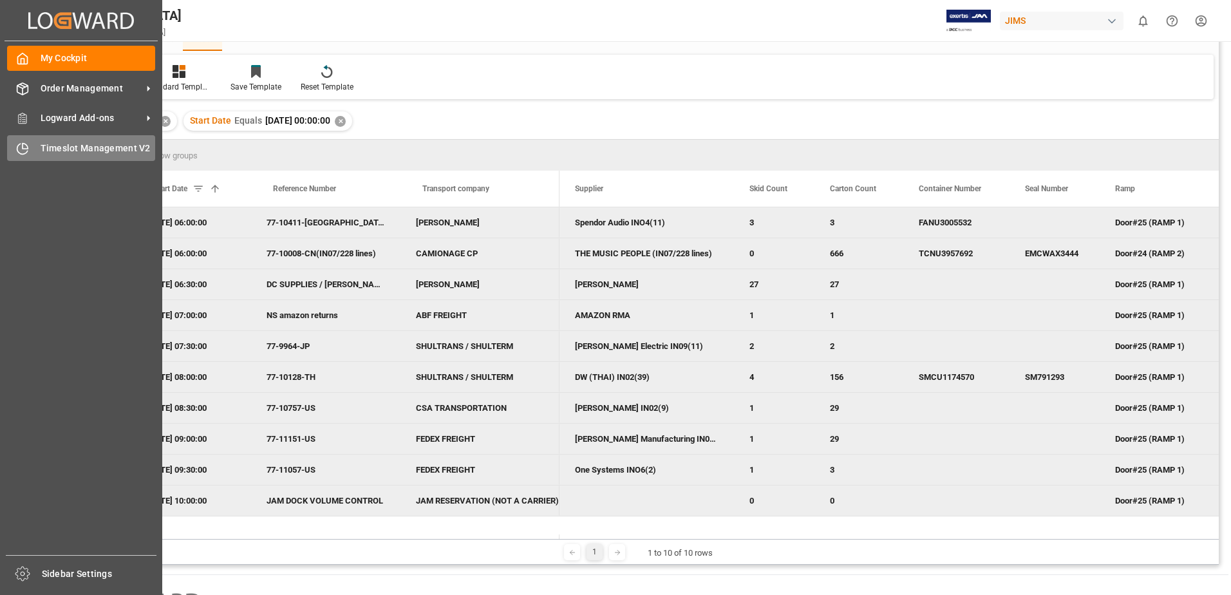
click at [49, 148] on span "Timeslot Management V2" at bounding box center [98, 149] width 115 height 14
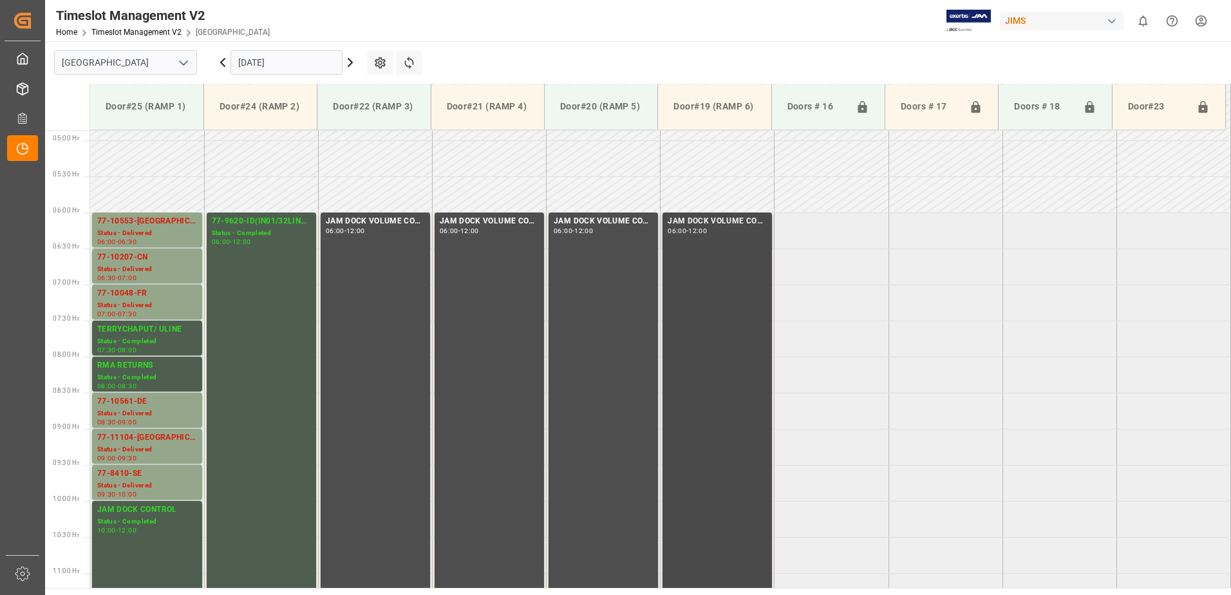
scroll to position [415, 0]
